Goal: Task Accomplishment & Management: Use online tool/utility

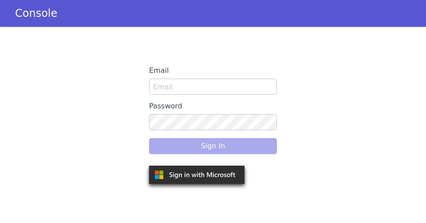
click at [176, 171] on img at bounding box center [196, 175] width 95 height 18
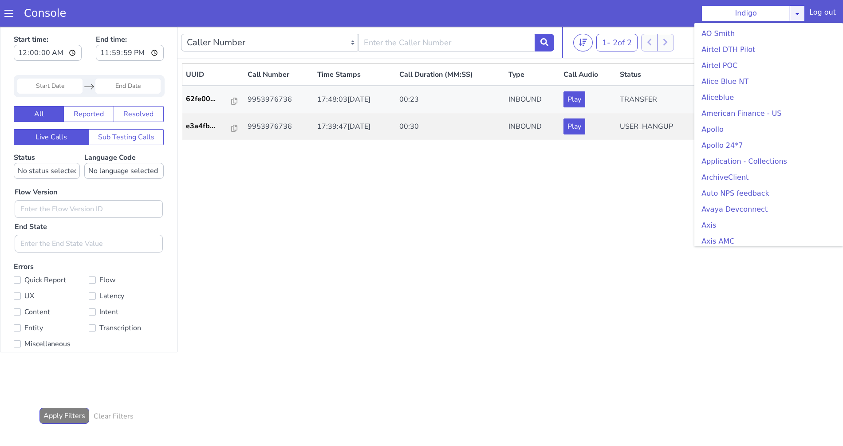
click at [799, 10] on icon at bounding box center [797, 13] width 7 height 7
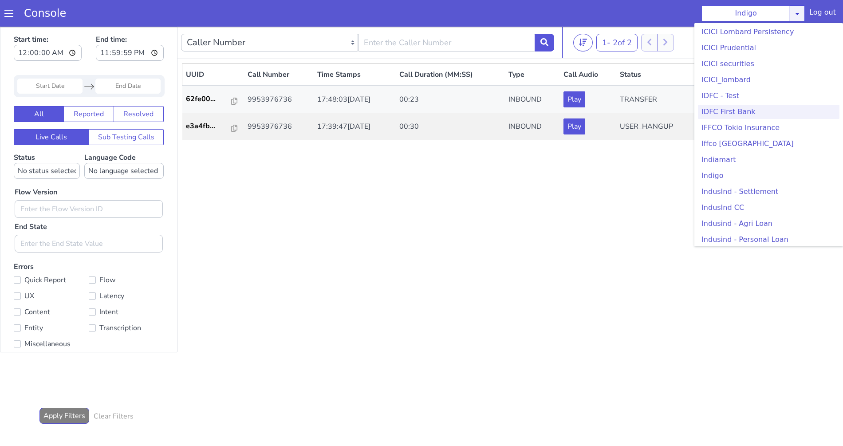
scroll to position [1034, 0]
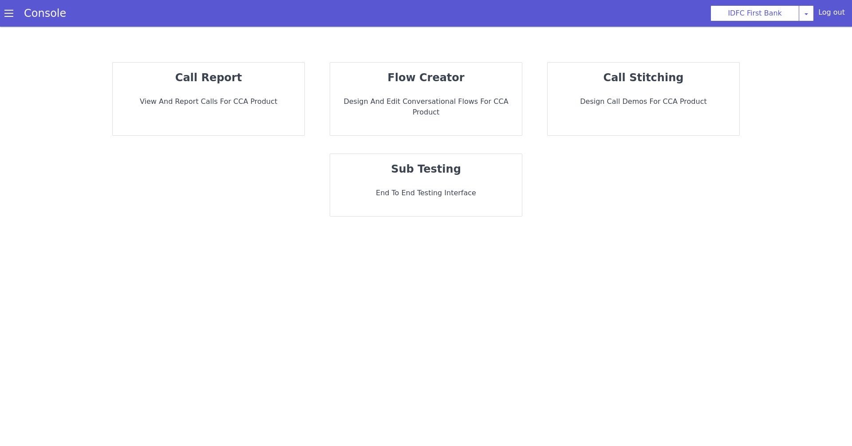
click at [455, 188] on p "End to End Testing Interface" at bounding box center [426, 193] width 178 height 11
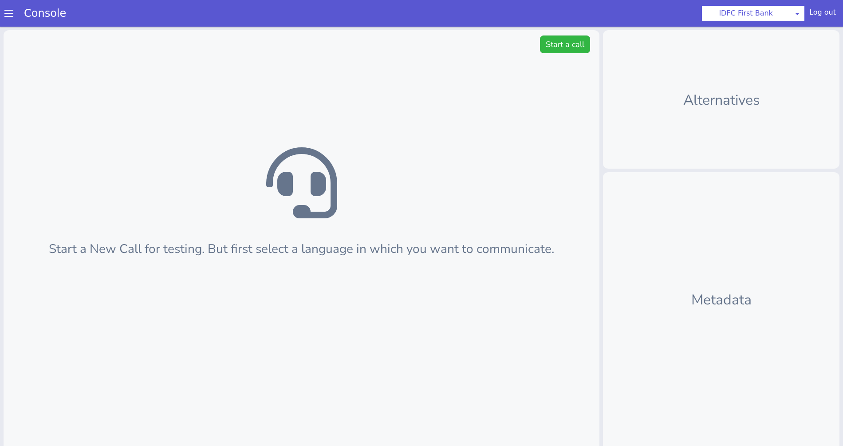
scroll to position [3, 0]
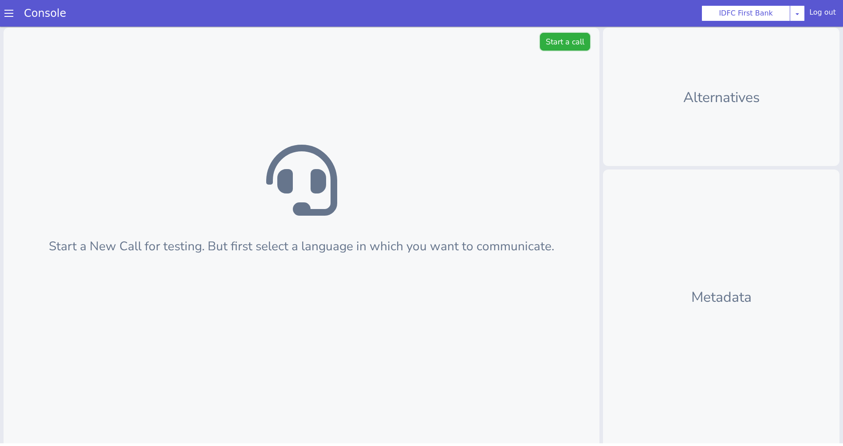
click at [558, 46] on button "Start a call" at bounding box center [565, 42] width 50 height 18
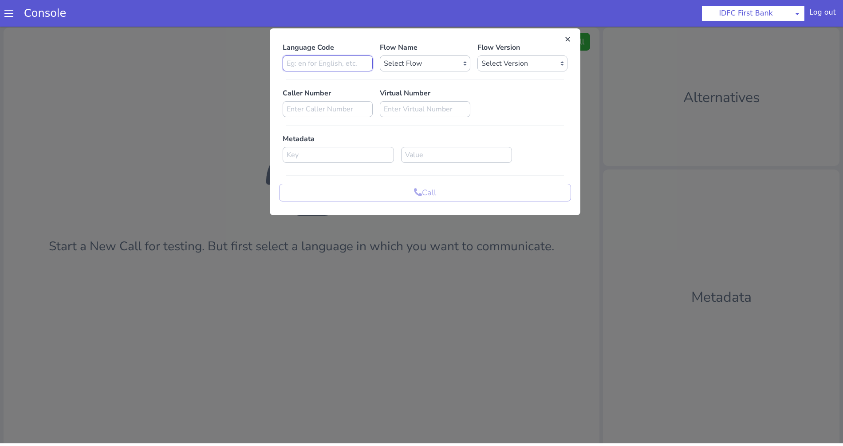
click at [349, 62] on input at bounding box center [328, 63] width 90 height 16
click at [404, 67] on select "Select Flow IDFC - [PERSON_NAME] Flexi Rough work IDFC Test - English SA Fundin…" at bounding box center [425, 63] width 90 height 16
click at [497, 63] on select "Select Version" at bounding box center [523, 63] width 90 height 16
click at [438, 63] on select "Select Flow IDFC - [PERSON_NAME] Flexi Rough work IDFC Test - English SA Fundin…" at bounding box center [425, 63] width 90 height 16
click at [380, 55] on select "Select Flow IDFC - [PERSON_NAME] Flexi Rough work IDFC Test - English SA Fundin…" at bounding box center [425, 63] width 90 height 16
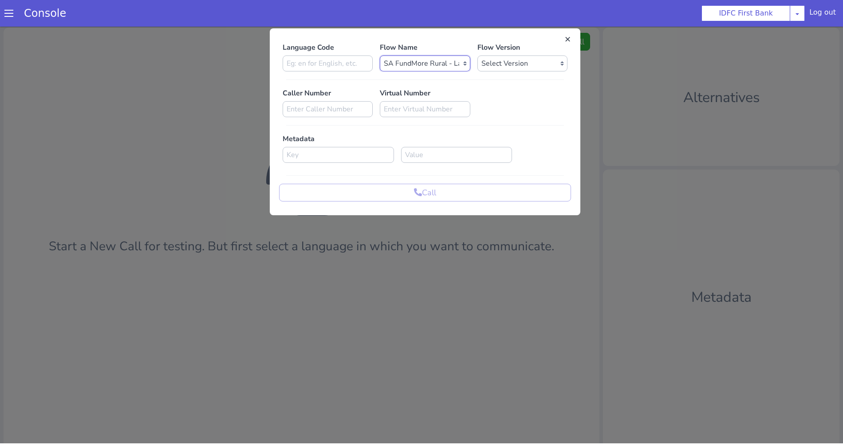
click at [435, 67] on select "Select Flow IDFC - [PERSON_NAME] Flexi Rough work IDFC Test - English SA Fundin…" at bounding box center [425, 63] width 90 height 16
select select "f07203c8-5606-40b1-9fb4-b36b70cb3558"
click at [380, 55] on select "Select Flow IDFC - [PERSON_NAME] Flexi Rough work IDFC Test - English SA Fundin…" at bounding box center [425, 63] width 90 height 16
click at [518, 63] on select "Select Version 0.0.2 0.0.1" at bounding box center [523, 63] width 90 height 16
select select "0.0.2"
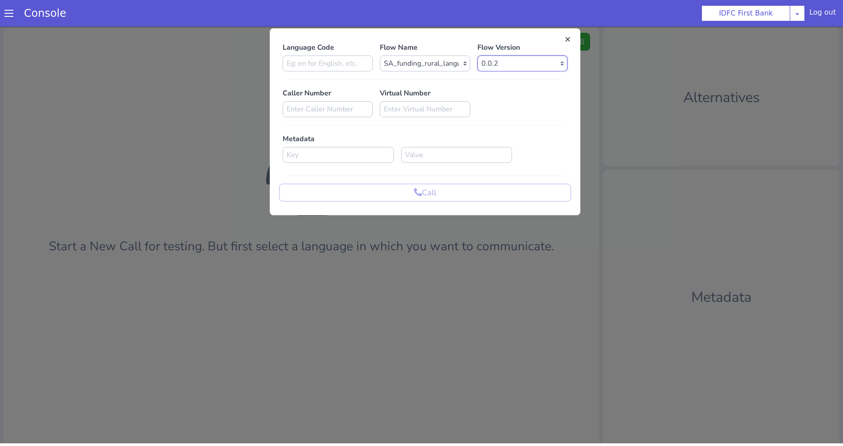
click at [478, 55] on select "Select Version 0.0.2 0.0.1" at bounding box center [523, 63] width 90 height 16
click at [295, 61] on input at bounding box center [328, 63] width 90 height 16
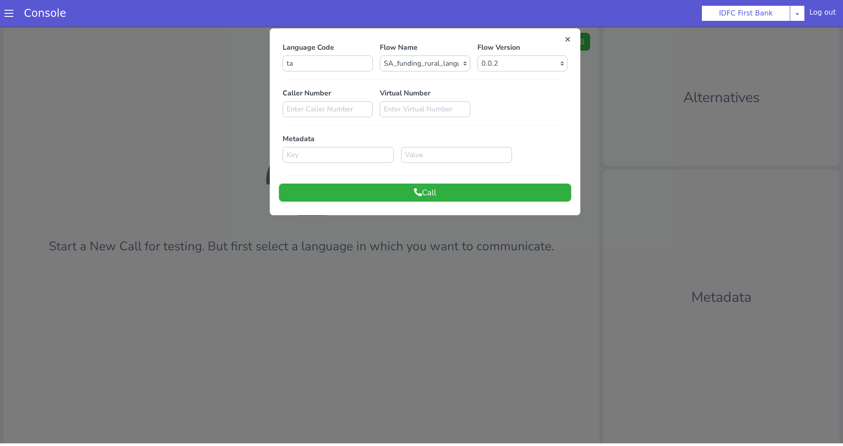
click at [387, 184] on button "Call" at bounding box center [425, 193] width 292 height 18
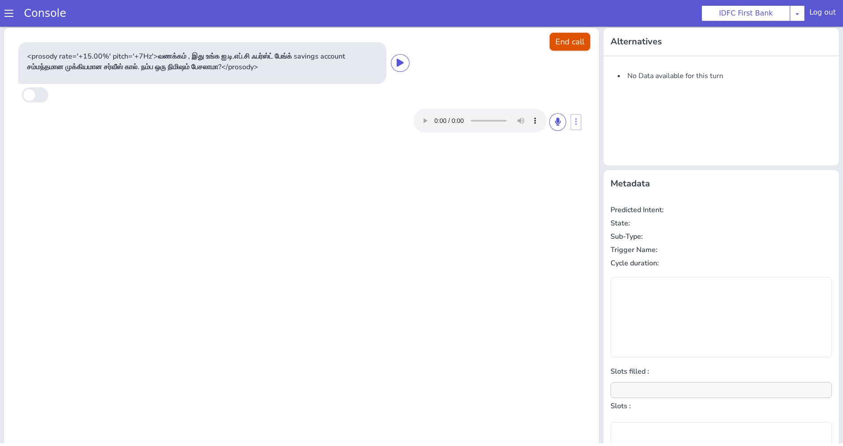
click at [569, 43] on button "End call" at bounding box center [570, 42] width 40 height 18
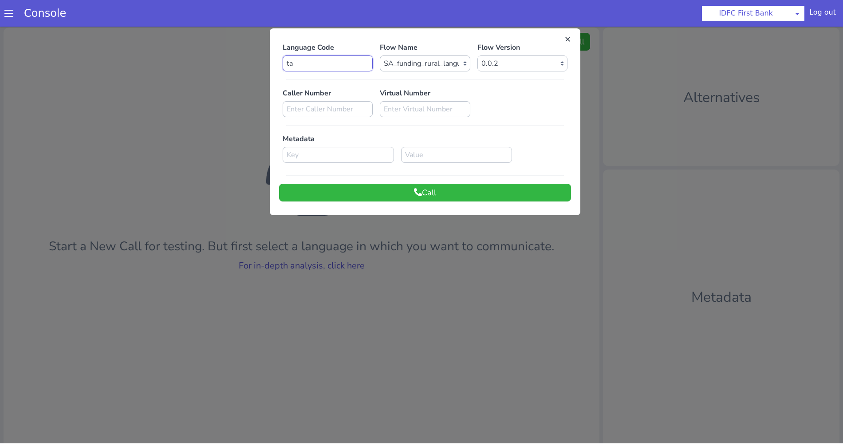
drag, startPoint x: 324, startPoint y: 71, endPoint x: 227, endPoint y: 62, distance: 98.0
click at [227, 62] on div "Language Code ta Flow Name Select Flow IDFC - MEL Flexi Rough work IDFC Test - …" at bounding box center [421, 239] width 843 height 423
click at [360, 192] on button "Call" at bounding box center [425, 193] width 292 height 18
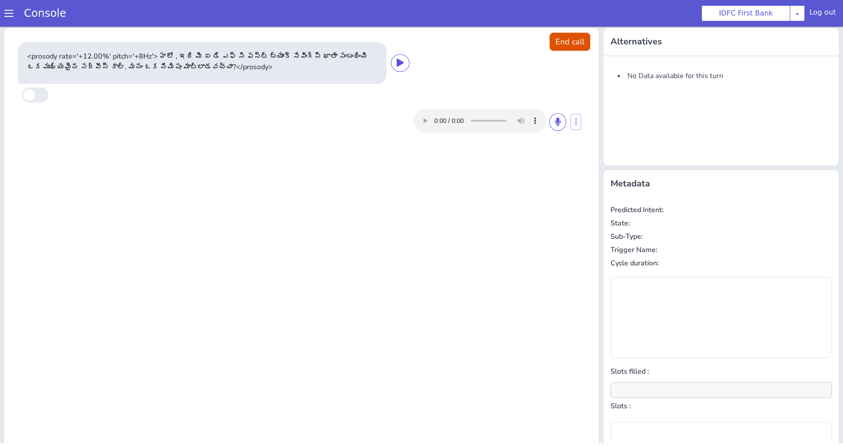
click at [572, 47] on button "End call" at bounding box center [570, 42] width 40 height 18
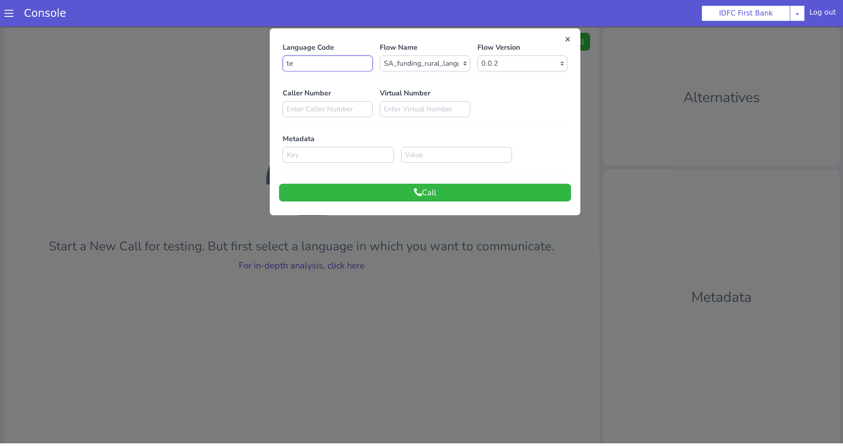
drag, startPoint x: 315, startPoint y: 61, endPoint x: 222, endPoint y: 61, distance: 92.8
click at [222, 61] on div "Language Code te Flow Name Select Flow IDFC - MEL Flexi Rough work IDFC Test - …" at bounding box center [421, 239] width 843 height 423
click at [393, 196] on button "Call" at bounding box center [425, 193] width 292 height 18
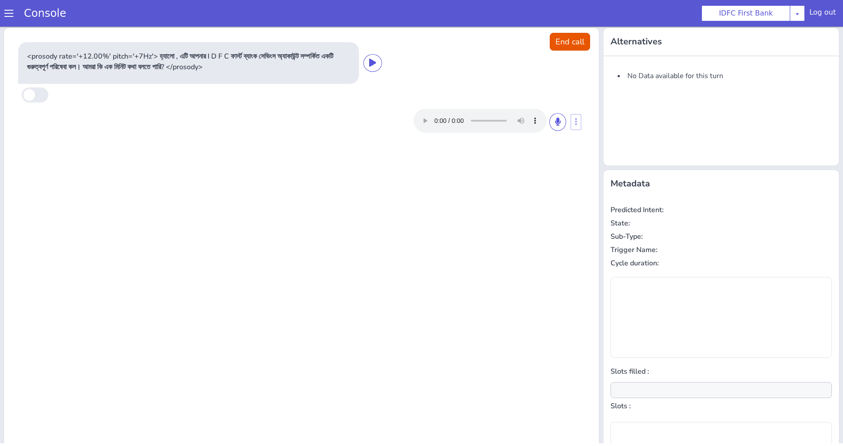
click at [496, 52] on div "<prosody rate='+12.00%' pitch='+7Hz'> হ্যালো , এটি আপনার I D F C ফার্স্ট ব্যাংক…" at bounding box center [280, 63] width 525 height 42
click at [568, 45] on button "End call" at bounding box center [570, 42] width 40 height 18
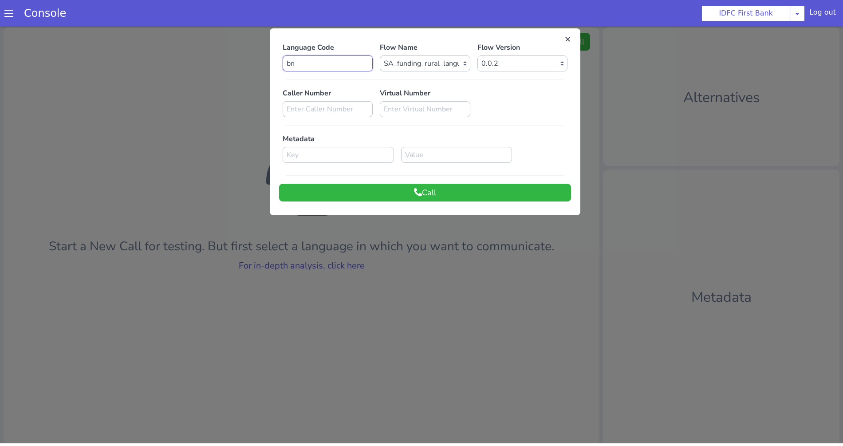
drag, startPoint x: 320, startPoint y: 60, endPoint x: 239, endPoint y: 56, distance: 81.3
click at [239, 56] on div "Language Code bn Flow Name Select Flow IDFC - MEL Flexi Rough work IDFC Test - …" at bounding box center [421, 239] width 843 height 423
click at [376, 190] on button "Call" at bounding box center [425, 193] width 292 height 18
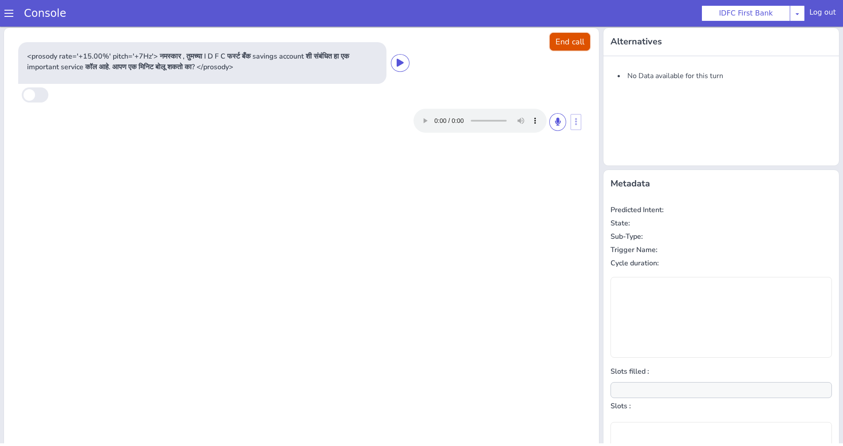
click at [565, 38] on button "End call" at bounding box center [570, 42] width 40 height 18
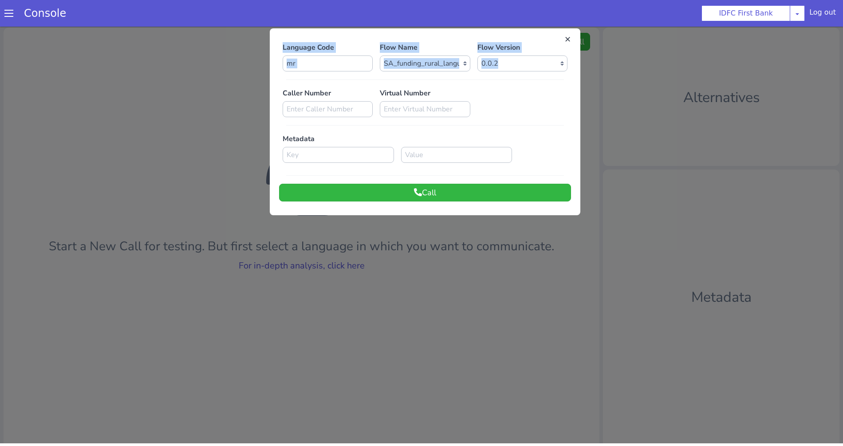
drag, startPoint x: 308, startPoint y: 73, endPoint x: 272, endPoint y: 65, distance: 37.3
click at [272, 65] on div "Language Code mr Flow Name Select Flow IDFC - MEL Flexi Rough work IDFC Test - …" at bounding box center [425, 122] width 311 height 178
click at [332, 61] on input "mr" at bounding box center [328, 63] width 90 height 16
type input "m"
click at [350, 193] on button "Call" at bounding box center [425, 193] width 292 height 18
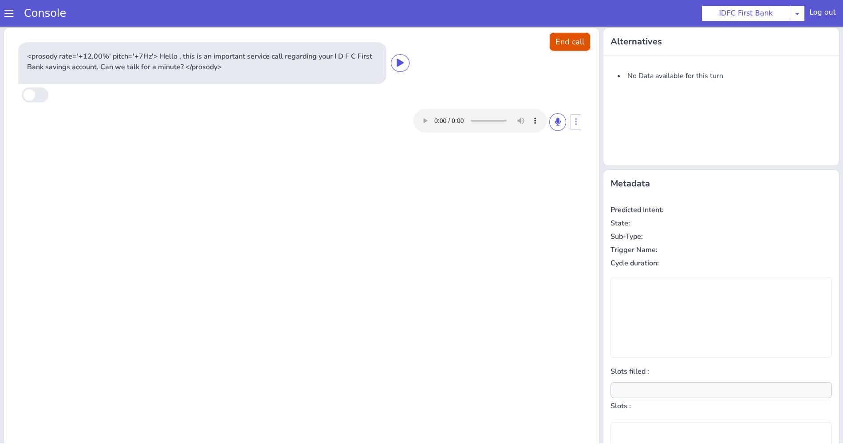
click at [565, 40] on button "End call" at bounding box center [570, 42] width 40 height 18
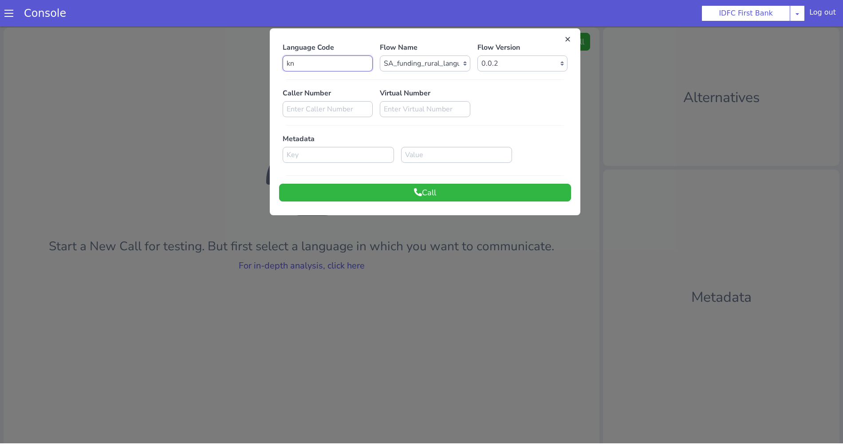
click at [351, 64] on input "kn" at bounding box center [328, 63] width 90 height 16
click at [395, 188] on button "Call" at bounding box center [425, 193] width 292 height 18
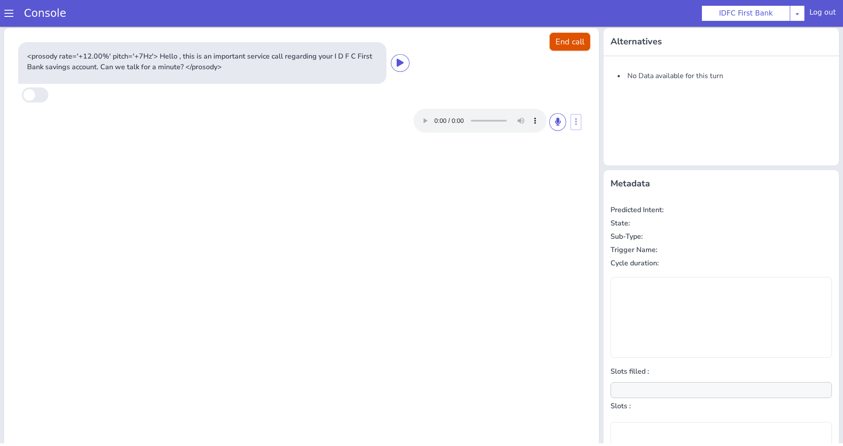
click at [555, 43] on button "End call" at bounding box center [570, 42] width 40 height 18
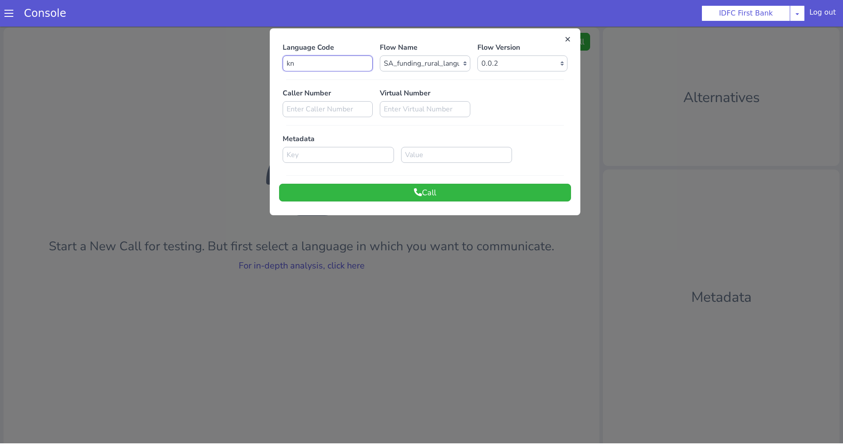
drag, startPoint x: 316, startPoint y: 59, endPoint x: 233, endPoint y: 59, distance: 83.0
click at [233, 59] on div "Language Code kn Flow Name Select Flow IDFC - [PERSON_NAME] Flexi Rough work ID…" at bounding box center [421, 239] width 843 height 423
click at [348, 192] on button "Call" at bounding box center [425, 193] width 292 height 18
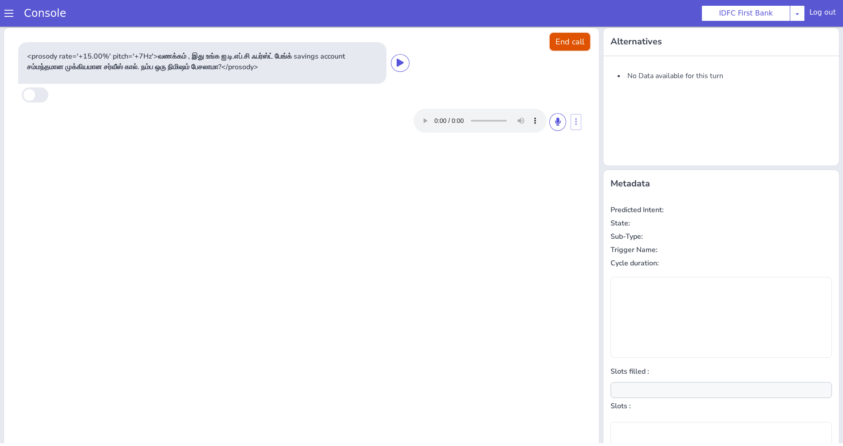
click at [569, 45] on button "End call" at bounding box center [570, 42] width 40 height 18
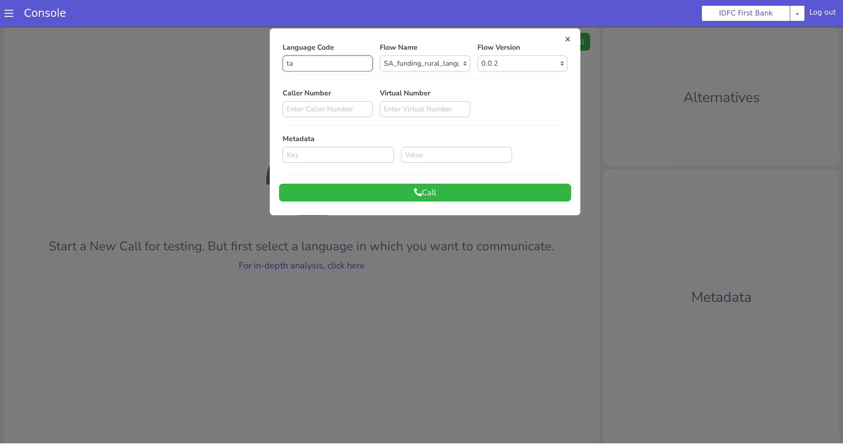
drag, startPoint x: 322, startPoint y: 64, endPoint x: 285, endPoint y: 64, distance: 37.3
click at [285, 64] on input "ta" at bounding box center [328, 63] width 90 height 16
click at [405, 196] on button "Call" at bounding box center [425, 193] width 292 height 18
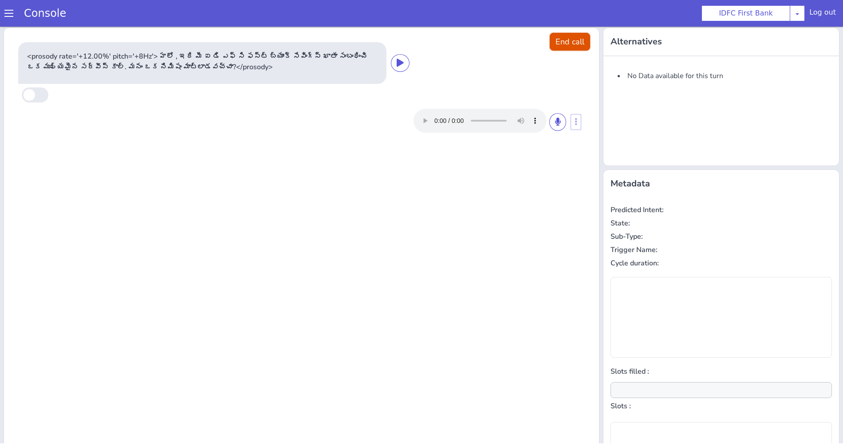
click at [557, 37] on button "End call" at bounding box center [570, 42] width 40 height 18
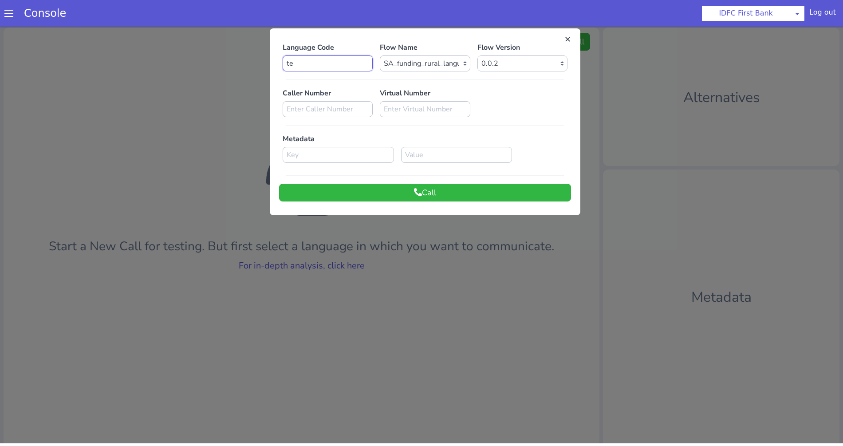
drag, startPoint x: 302, startPoint y: 66, endPoint x: 244, endPoint y: 66, distance: 58.6
click at [243, 66] on div "Language Code te Flow Name Select Flow IDFC - MEL Flexi Rough work IDFC Test - …" at bounding box center [421, 239] width 843 height 423
click at [334, 193] on button "Call" at bounding box center [425, 193] width 292 height 18
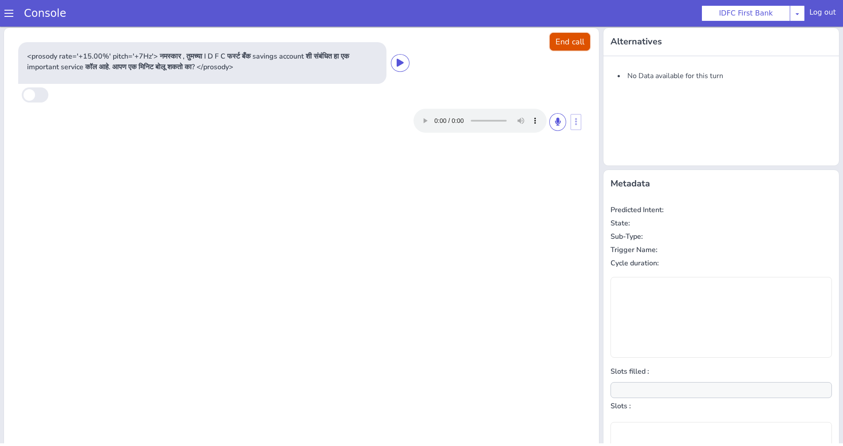
click at [569, 44] on button "End call" at bounding box center [570, 42] width 40 height 18
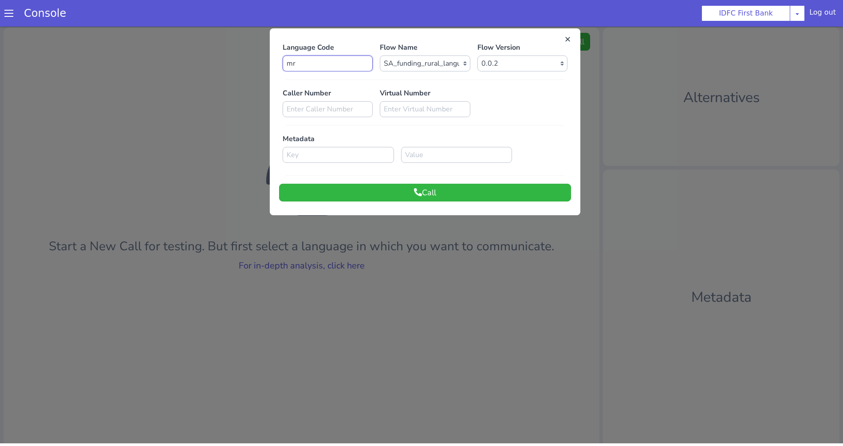
drag, startPoint x: 337, startPoint y: 60, endPoint x: 225, endPoint y: 60, distance: 111.4
click at [225, 60] on div "Language Code mr Flow Name Select Flow IDFC - MEL Flexi Rough work IDFC Test - …" at bounding box center [421, 239] width 843 height 423
click at [438, 194] on button "Call" at bounding box center [425, 193] width 292 height 18
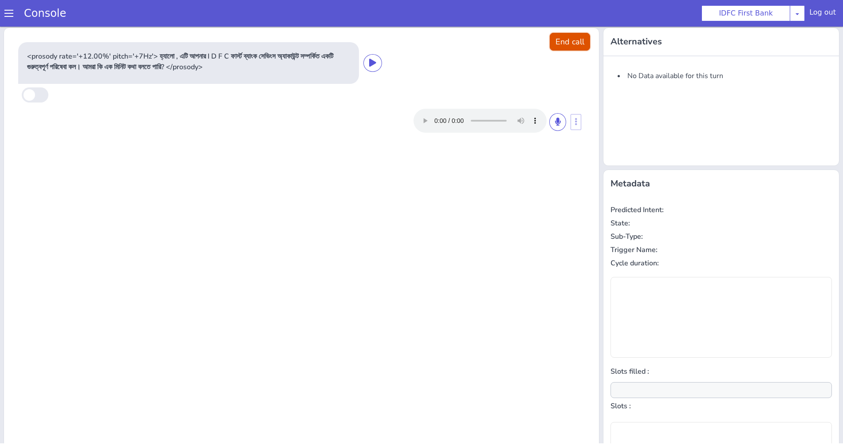
click at [573, 45] on button "End call" at bounding box center [570, 42] width 40 height 18
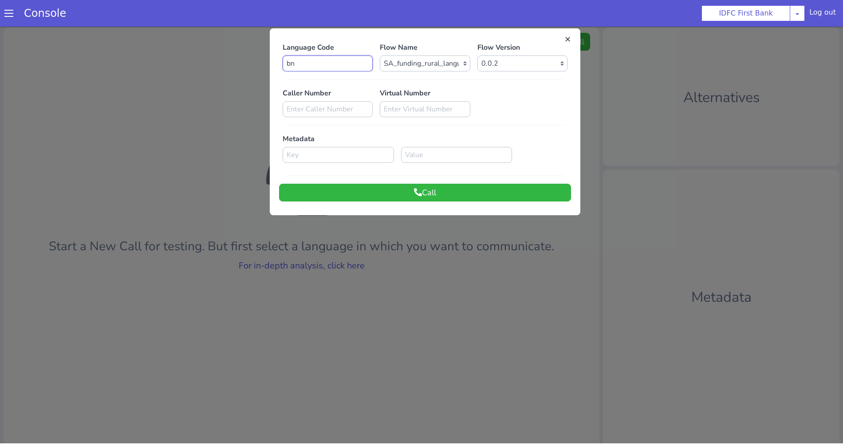
drag, startPoint x: 329, startPoint y: 63, endPoint x: 213, endPoint y: 63, distance: 116.3
click at [212, 63] on div "Language Code bn Flow Name Select Flow IDFC - MEL Flexi Rough work IDFC Test - …" at bounding box center [421, 239] width 843 height 423
type input "or"
click at [431, 193] on button "Call" at bounding box center [425, 193] width 292 height 18
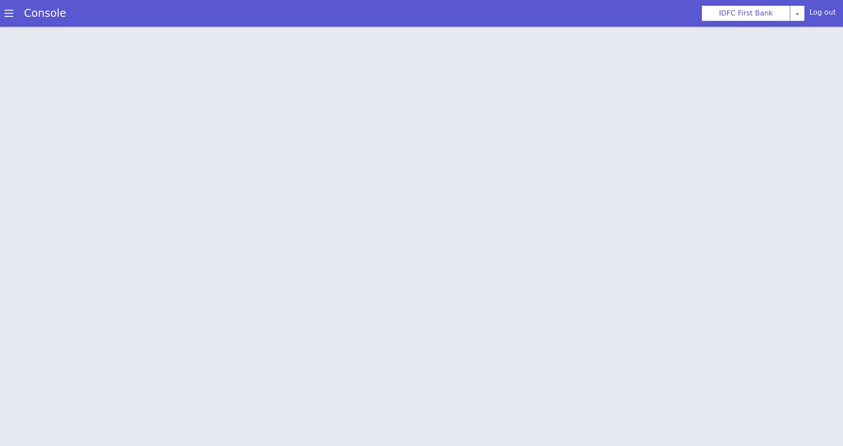
scroll to position [3, 0]
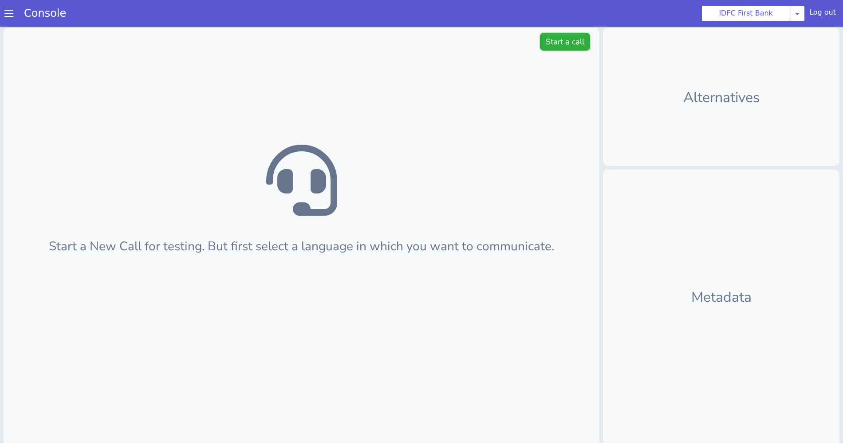
click at [558, 44] on button "Start a call" at bounding box center [565, 42] width 50 height 18
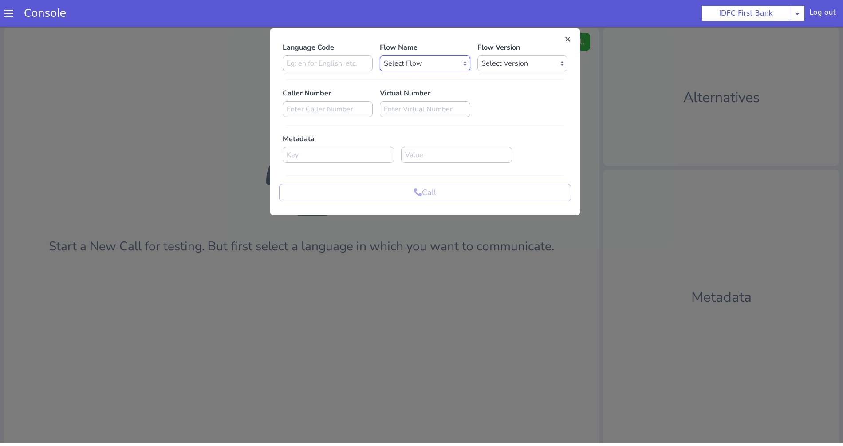
click at [431, 66] on select "Select Flow IDFC - [PERSON_NAME] Flexi Rough work IDFC Test - English SA Fundin…" at bounding box center [425, 63] width 90 height 16
select select "f07203c8-5606-40b1-9fb4-b36b70cb3558"
click at [380, 55] on select "Select Flow IDFC - [PERSON_NAME] Flexi Rough work IDFC Test - English SA Fundin…" at bounding box center [425, 63] width 90 height 16
click at [526, 62] on select "Select Version 0.0.2 0.0.1" at bounding box center [523, 63] width 90 height 16
select select "0.0.2"
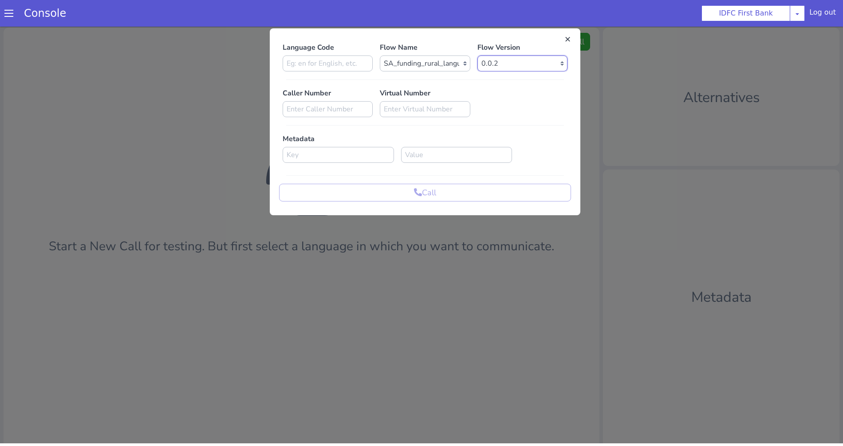
click at [478, 55] on select "Select Version 0.0.2 0.0.1" at bounding box center [523, 63] width 90 height 16
click at [344, 67] on input at bounding box center [328, 63] width 90 height 16
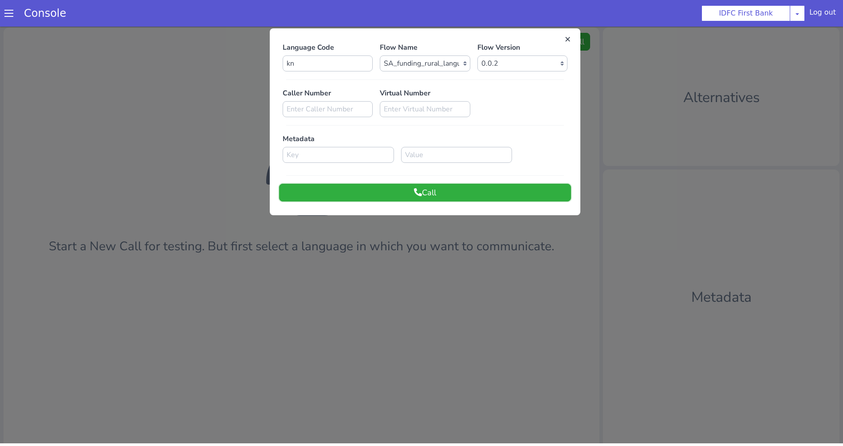
click at [414, 191] on icon at bounding box center [418, 192] width 8 height 8
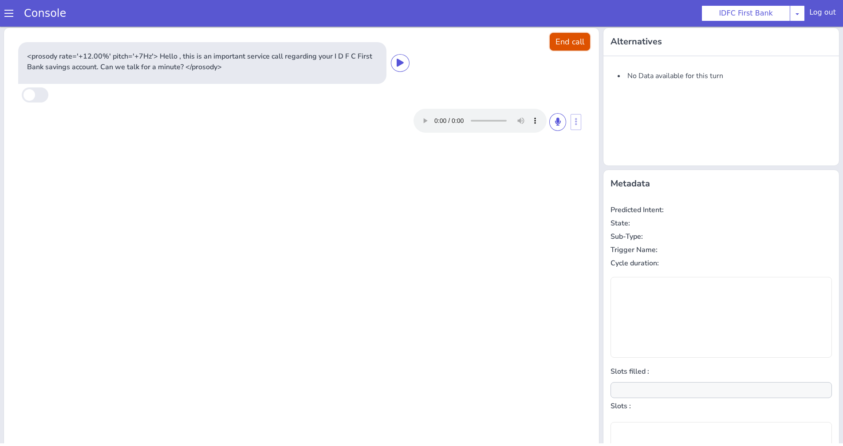
click at [562, 37] on button "End call" at bounding box center [570, 42] width 40 height 18
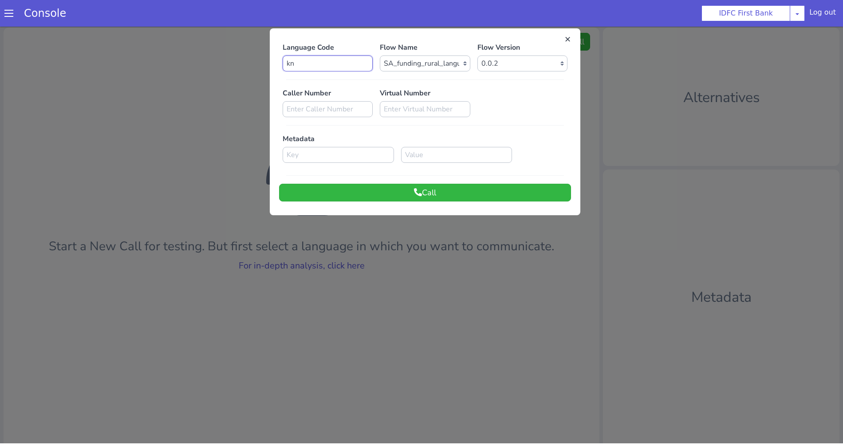
drag, startPoint x: 300, startPoint y: 62, endPoint x: 274, endPoint y: 62, distance: 25.3
click at [279, 62] on div "Language Code kn" at bounding box center [327, 56] width 97 height 29
type input "or"
click at [456, 193] on button "Call" at bounding box center [425, 193] width 292 height 18
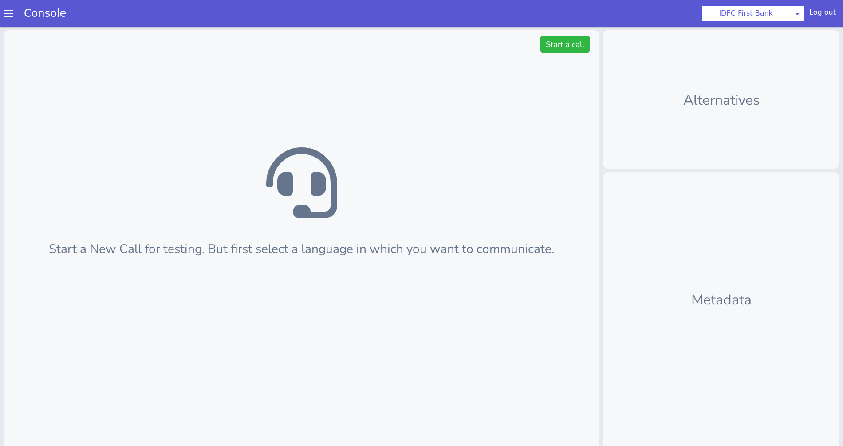
scroll to position [3, 0]
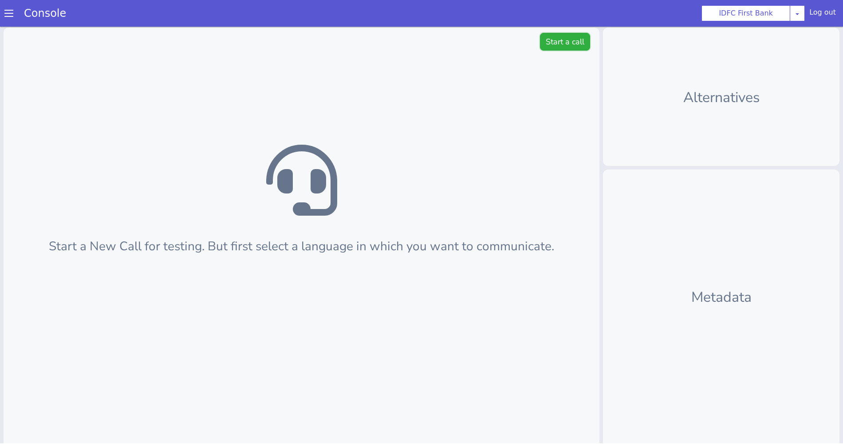
click at [545, 40] on button "Start a call" at bounding box center [565, 42] width 50 height 18
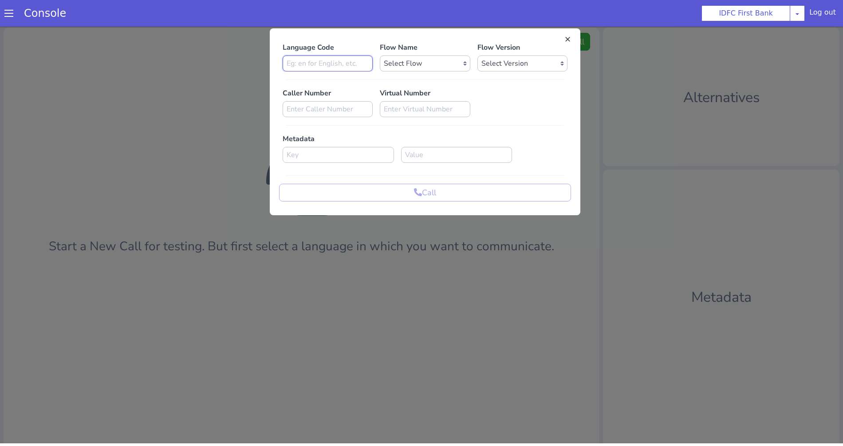
click at [334, 63] on input at bounding box center [328, 63] width 90 height 16
type input "kn"
click at [422, 66] on select "Select Flow IDFC - [PERSON_NAME] Flexi Rough work IDFC Test - English SA Fundin…" at bounding box center [425, 63] width 90 height 16
select select "f07203c8-5606-40b1-9fb4-b36b70cb3558"
click at [380, 55] on select "Select Flow IDFC - [PERSON_NAME] Flexi Rough work IDFC Test - English SA Fundin…" at bounding box center [425, 63] width 90 height 16
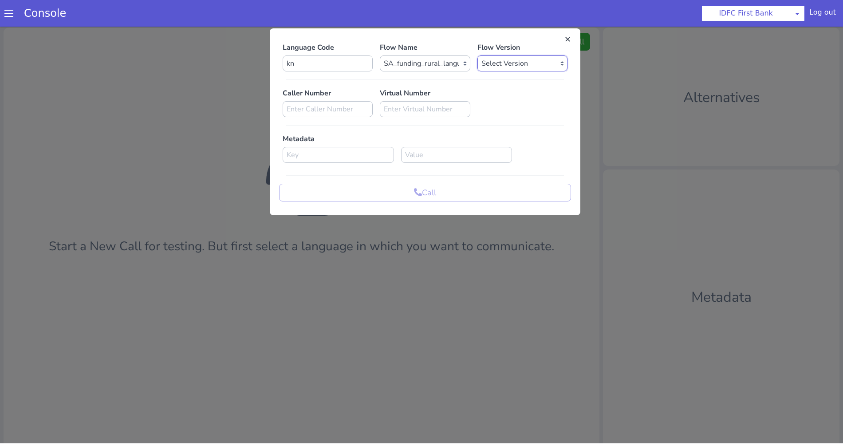
click at [511, 62] on select "Select Version 0.0.2 0.0.1" at bounding box center [523, 63] width 90 height 16
select select "0.0.2"
click at [478, 55] on select "Select Version 0.0.2 0.0.1" at bounding box center [523, 63] width 90 height 16
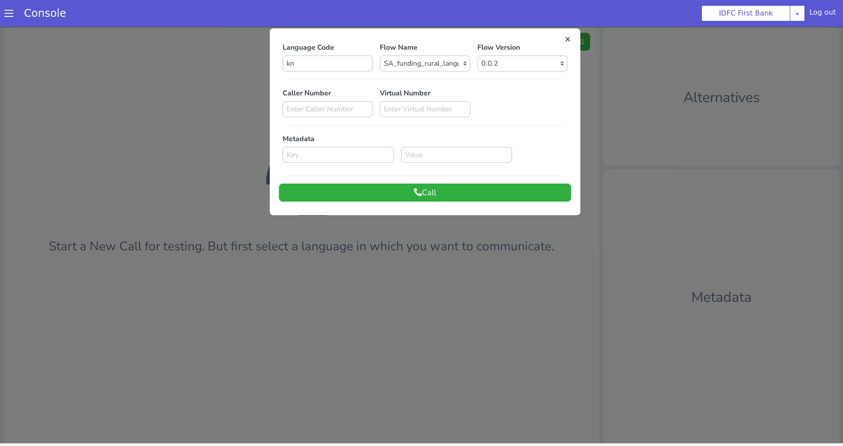
click at [450, 190] on button "Call" at bounding box center [425, 193] width 292 height 18
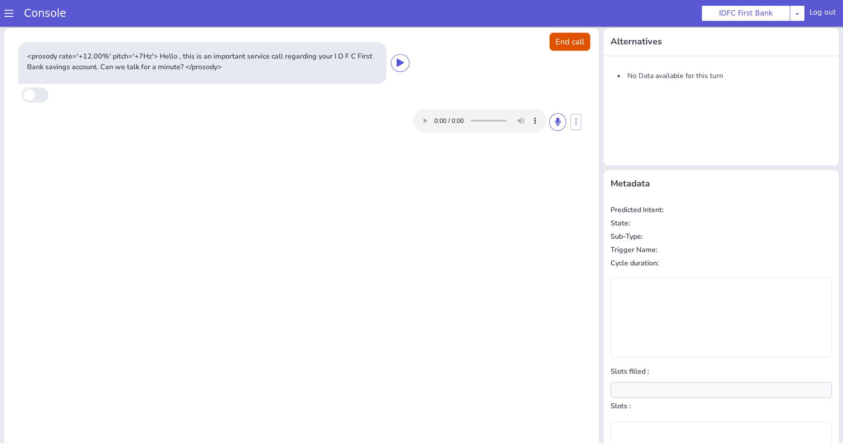
click at [553, 41] on button "End call" at bounding box center [570, 42] width 40 height 18
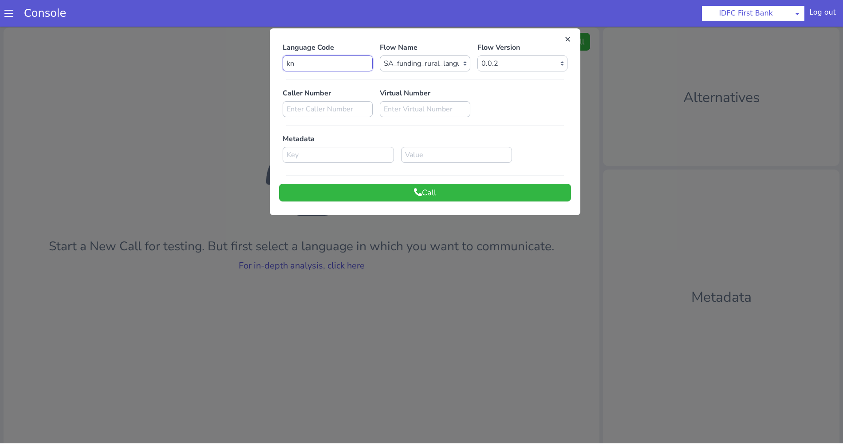
drag, startPoint x: 308, startPoint y: 61, endPoint x: 247, endPoint y: 61, distance: 60.8
click at [247, 61] on div "Language Code kn Flow Name Select Flow IDFC - [PERSON_NAME] Flexi Rough work ID…" at bounding box center [421, 239] width 843 height 423
click at [400, 193] on button "Call" at bounding box center [425, 193] width 292 height 18
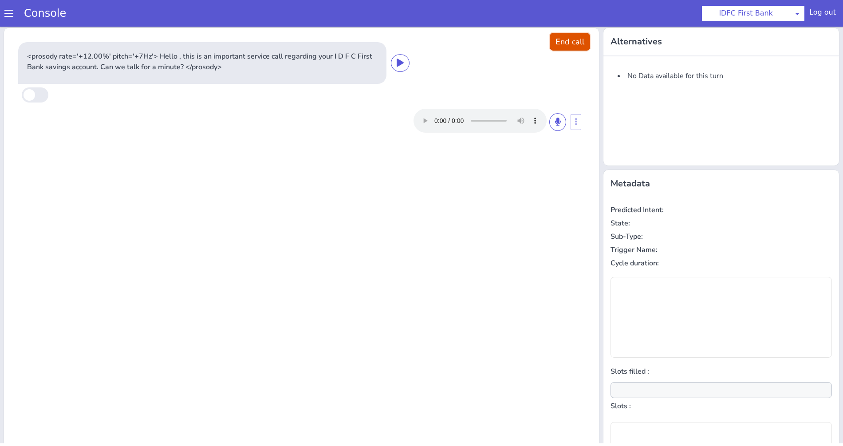
click at [553, 41] on button "End call" at bounding box center [570, 42] width 40 height 18
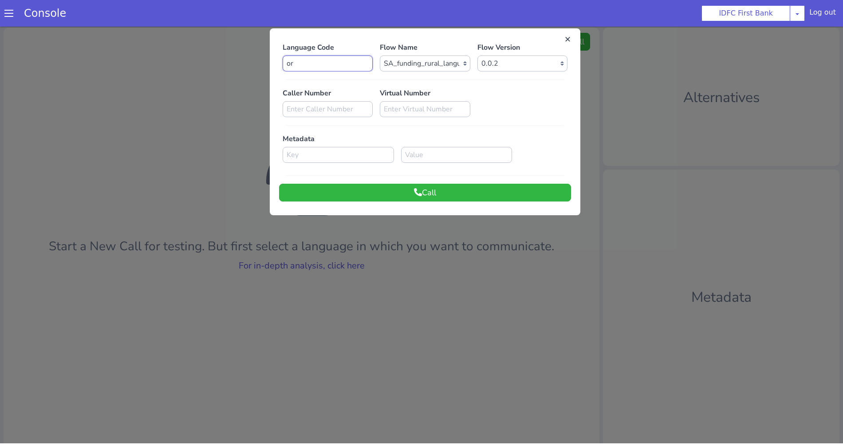
drag, startPoint x: 316, startPoint y: 57, endPoint x: 238, endPoint y: 57, distance: 78.1
click at [238, 57] on div "Language Code or Flow Name Select Flow IDFC - [PERSON_NAME] Flexi Rough work ID…" at bounding box center [421, 239] width 843 height 423
drag, startPoint x: 312, startPoint y: 63, endPoint x: 244, endPoint y: 63, distance: 67.9
click at [244, 63] on div "Language Code or Flow Name Select Flow IDFC - [PERSON_NAME] Flexi Rough work ID…" at bounding box center [421, 239] width 843 height 423
type input "hi"
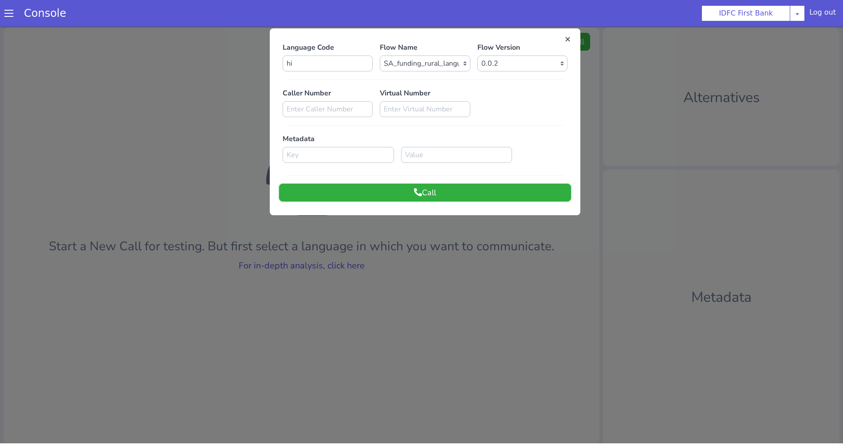
click at [440, 190] on button "Call" at bounding box center [425, 193] width 292 height 18
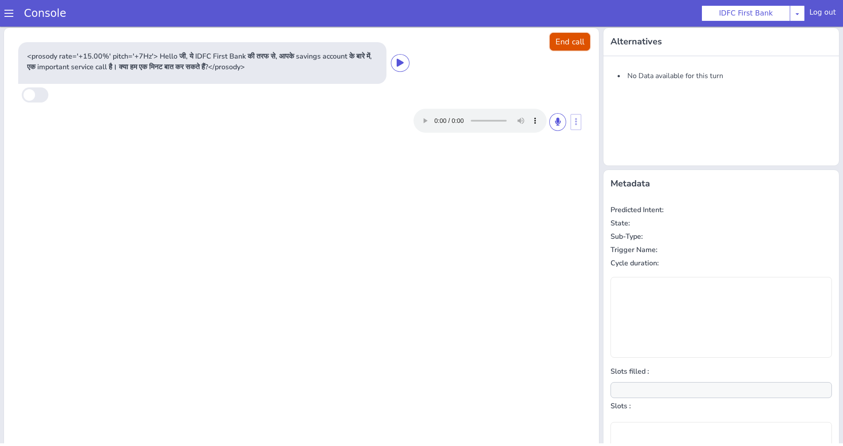
click at [557, 45] on button "End call" at bounding box center [570, 42] width 40 height 18
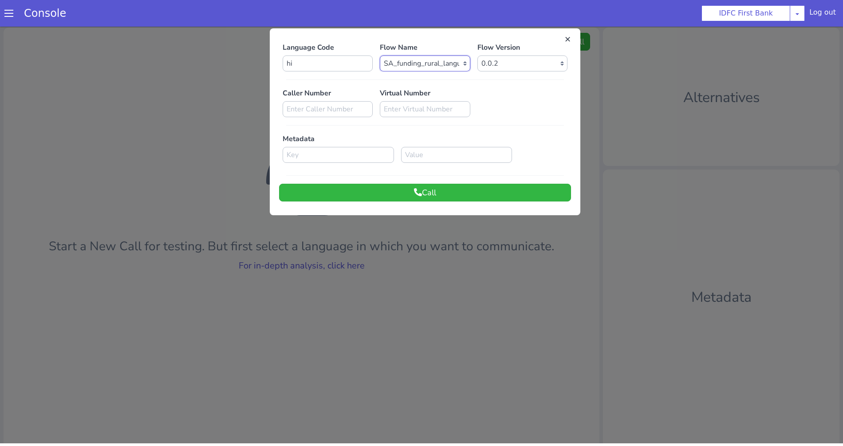
click at [453, 60] on select "Select Flow IDFC - [PERSON_NAME] Flexi Rough work IDFC Test - English SA Fundin…" at bounding box center [425, 63] width 90 height 16
select select "221ff407-43ec-44b2-b4a5-f12c28794f87"
click at [380, 55] on select "Select Flow IDFC - [PERSON_NAME] Flexi Rough work IDFC Test - English SA Fundin…" at bounding box center [425, 63] width 90 height 16
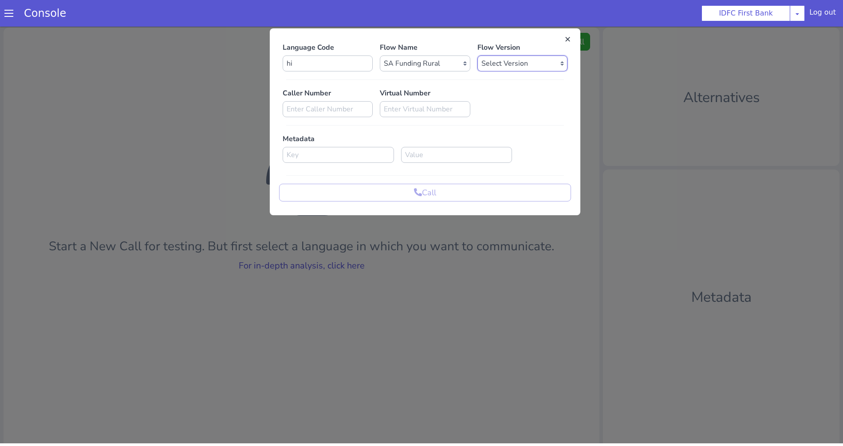
click at [531, 59] on select "Select Version 0.0.19 0.0.18 0.0.17 0.0.16 0.0.15 0.0.14 0.0.13 0.0.12 0.0.11 0…" at bounding box center [523, 63] width 90 height 16
select select "0.0.19"
click at [478, 55] on select "Select Version 0.0.19 0.0.18 0.0.17 0.0.16 0.0.15 0.0.14 0.0.13 0.0.12 0.0.11 0…" at bounding box center [523, 63] width 90 height 16
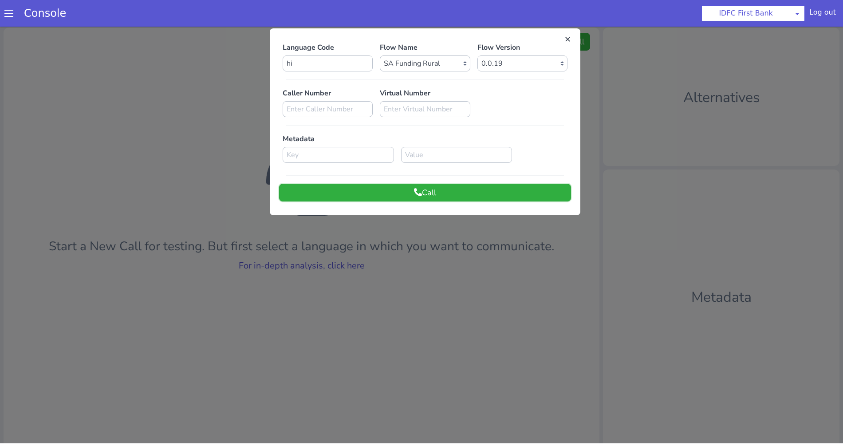
click at [422, 190] on button "Call" at bounding box center [425, 193] width 292 height 18
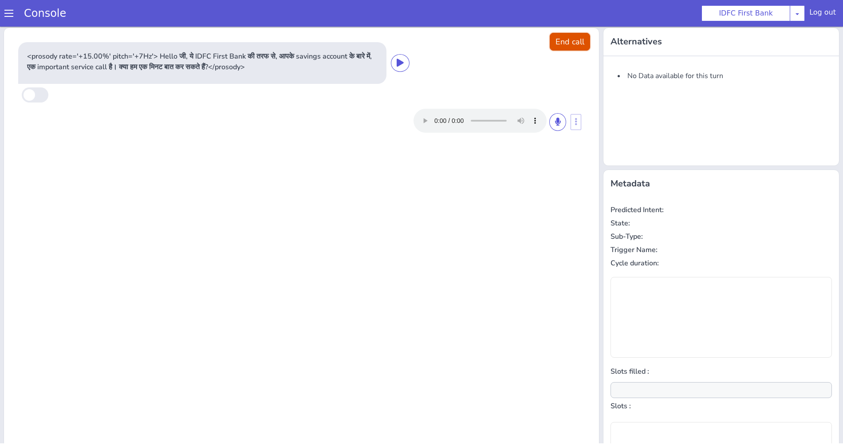
click at [553, 44] on button "End call" at bounding box center [570, 42] width 40 height 18
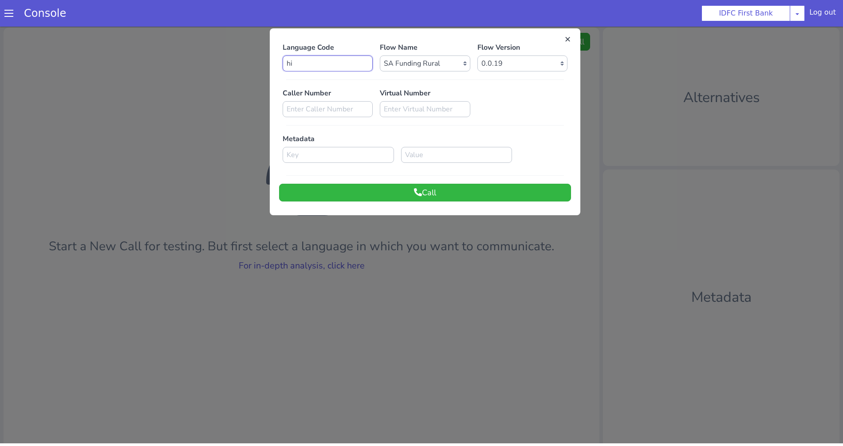
drag, startPoint x: 254, startPoint y: 65, endPoint x: 222, endPoint y: 65, distance: 32.0
click at [222, 65] on div "Language Code hi Flow Name Select Flow IDFC - [PERSON_NAME] Flexi Rough work ID…" at bounding box center [421, 239] width 843 height 423
click at [457, 199] on button "Call" at bounding box center [425, 193] width 292 height 18
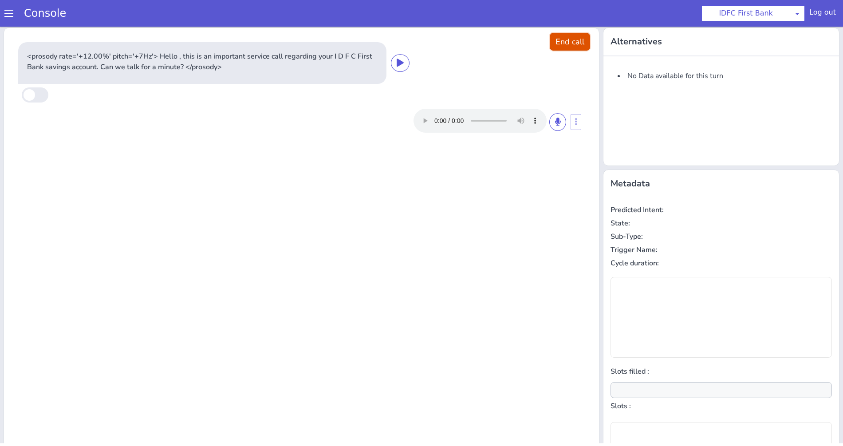
click at [557, 50] on button "End call" at bounding box center [570, 42] width 40 height 18
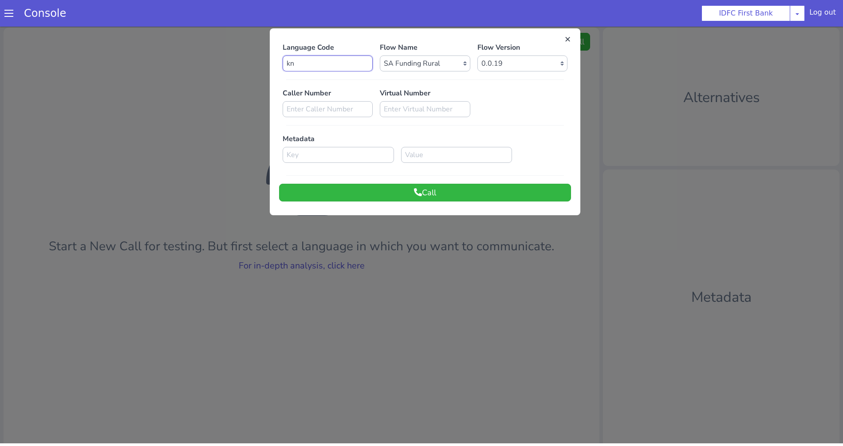
drag, startPoint x: 340, startPoint y: 64, endPoint x: 176, endPoint y: 64, distance: 164.2
click at [176, 64] on div "Language Code kn Flow Name Select Flow IDFC - [PERSON_NAME] Flexi Rough work ID…" at bounding box center [421, 239] width 843 height 423
click at [434, 183] on div "Language Code or Flow Name Select Flow IDFC - [PERSON_NAME] Flexi Rough work ID…" at bounding box center [425, 121] width 292 height 159
click at [419, 194] on button "Call" at bounding box center [425, 193] width 292 height 18
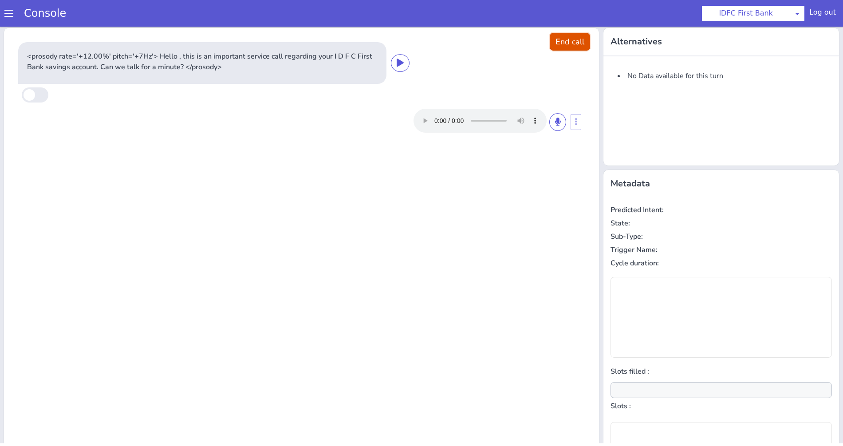
click at [562, 50] on button "End call" at bounding box center [570, 42] width 40 height 18
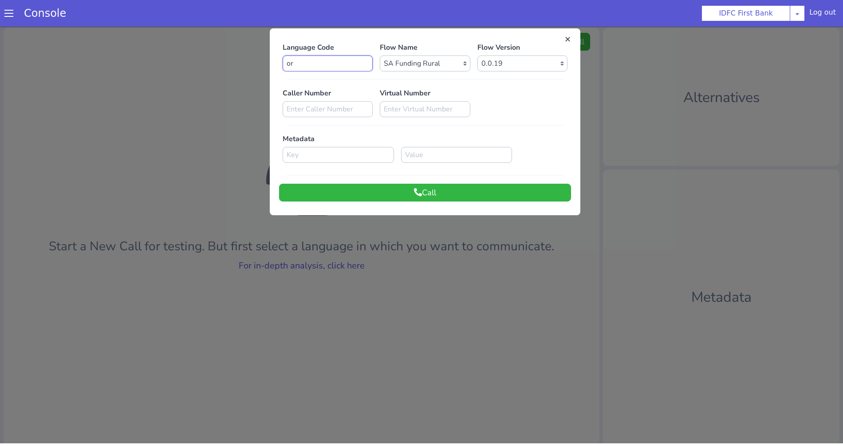
drag, startPoint x: 324, startPoint y: 67, endPoint x: 248, endPoint y: 67, distance: 75.9
click at [248, 67] on div "Language Code or Flow Name Select Flow IDFC - [PERSON_NAME] Flexi Rough work ID…" at bounding box center [421, 239] width 843 height 423
type input "bn"
click at [351, 196] on button "Call" at bounding box center [425, 193] width 292 height 18
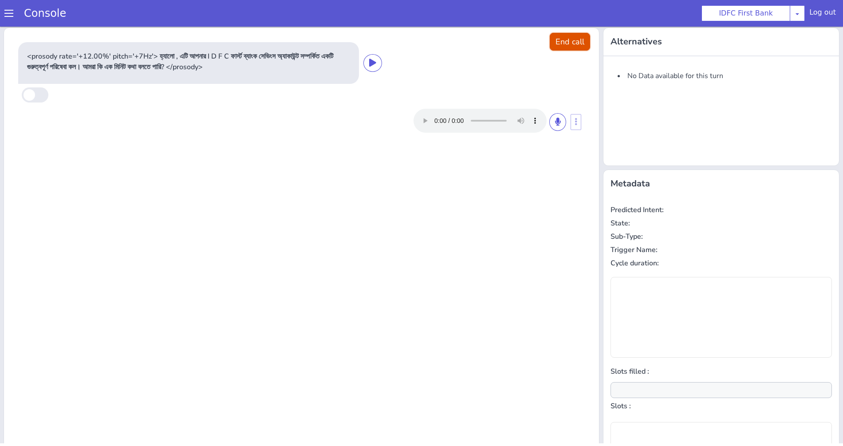
click at [553, 47] on button "End call" at bounding box center [570, 42] width 40 height 18
